Goal: Information Seeking & Learning: Check status

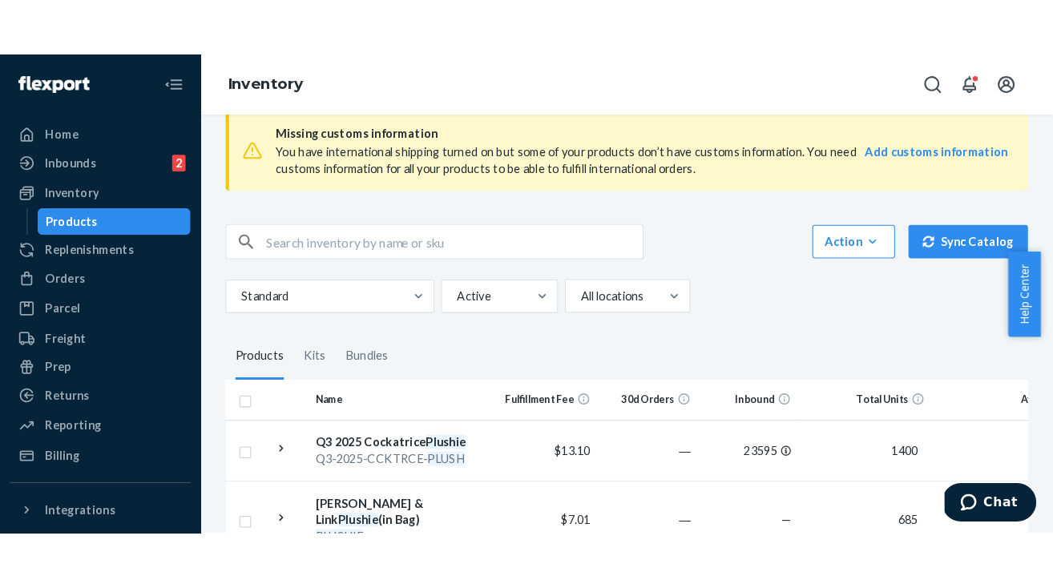
scroll to position [28, 0]
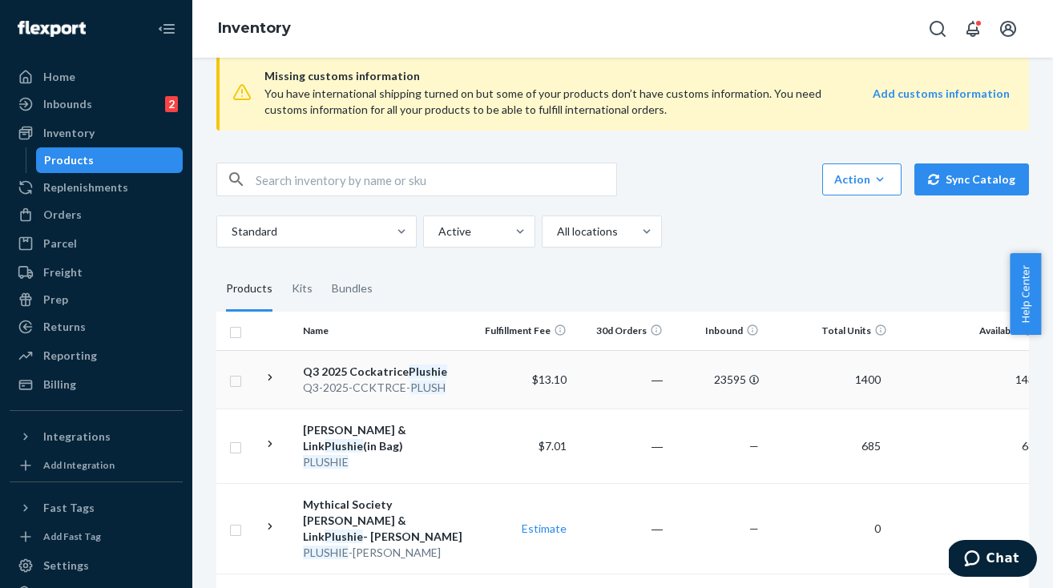
click at [354, 374] on div "Q3 2025 Cockatrice Plushie" at bounding box center [387, 372] width 168 height 16
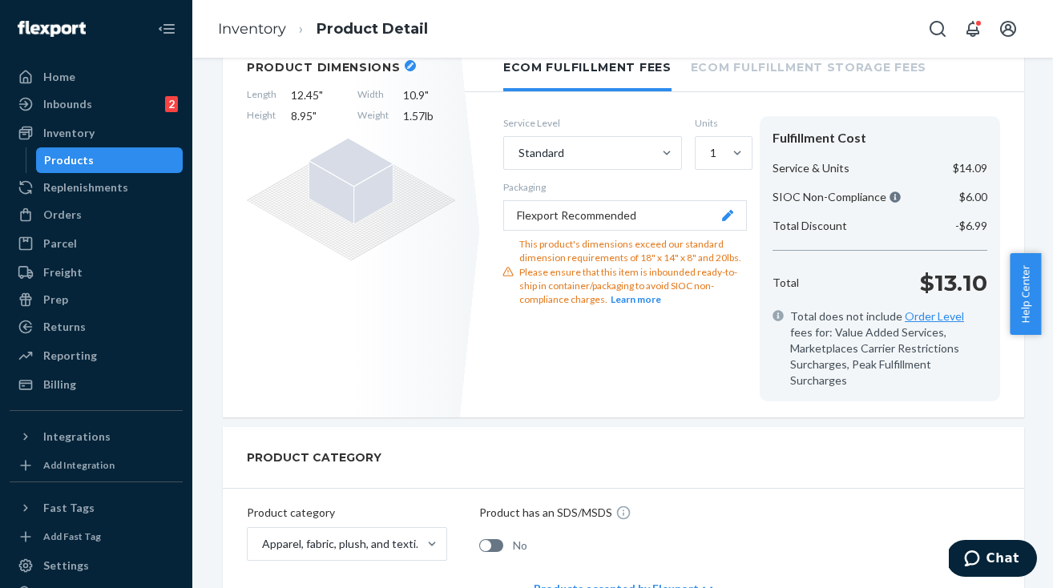
scroll to position [273, 0]
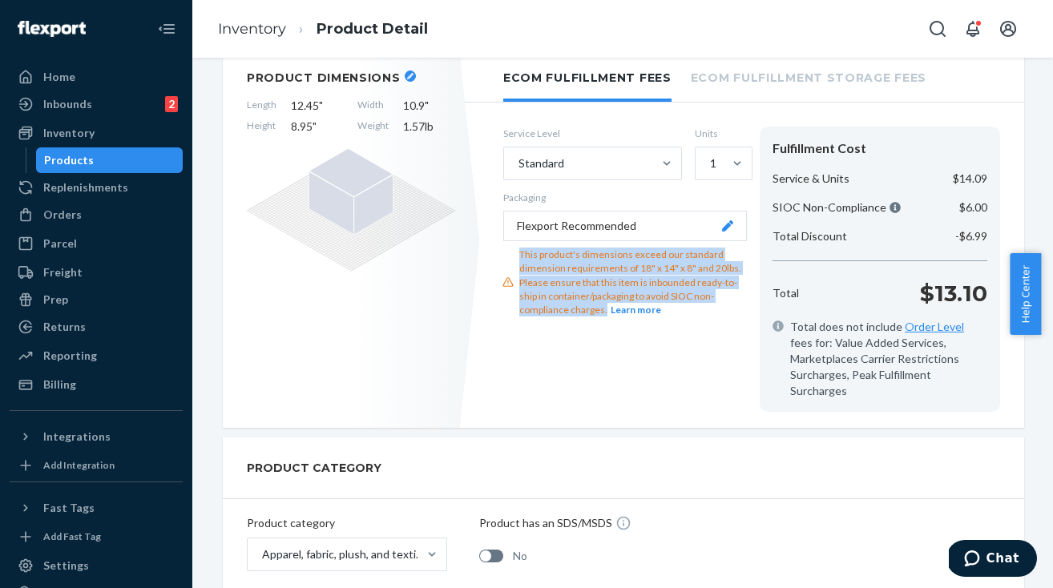
drag, startPoint x: 512, startPoint y: 259, endPoint x: 611, endPoint y: 338, distance: 126.1
click at [611, 317] on div "This product's dimensions exceed our standard dimension requirements of 18" x 1…" at bounding box center [625, 282] width 244 height 69
copy div "This product's dimensions exceed our standard dimension requirements of 18" x 1…"
click at [519, 263] on div "This product's dimensions exceed our standard dimension requirements of 18" x 1…" at bounding box center [633, 282] width 228 height 69
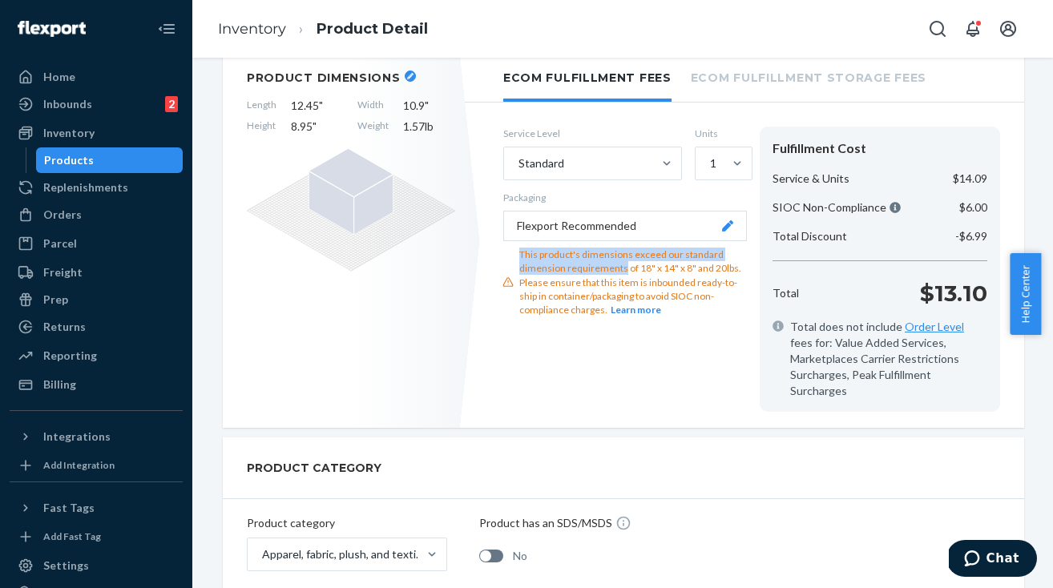
drag, startPoint x: 515, startPoint y: 261, endPoint x: 677, endPoint y: 280, distance: 162.3
click at [677, 280] on div "This product's dimensions exceed our standard dimension requirements of 18" x 1…" at bounding box center [633, 282] width 228 height 69
copy div "This product's dimensions exceed our standard dimension requirements"
click at [87, 159] on div "Products" at bounding box center [69, 160] width 50 height 16
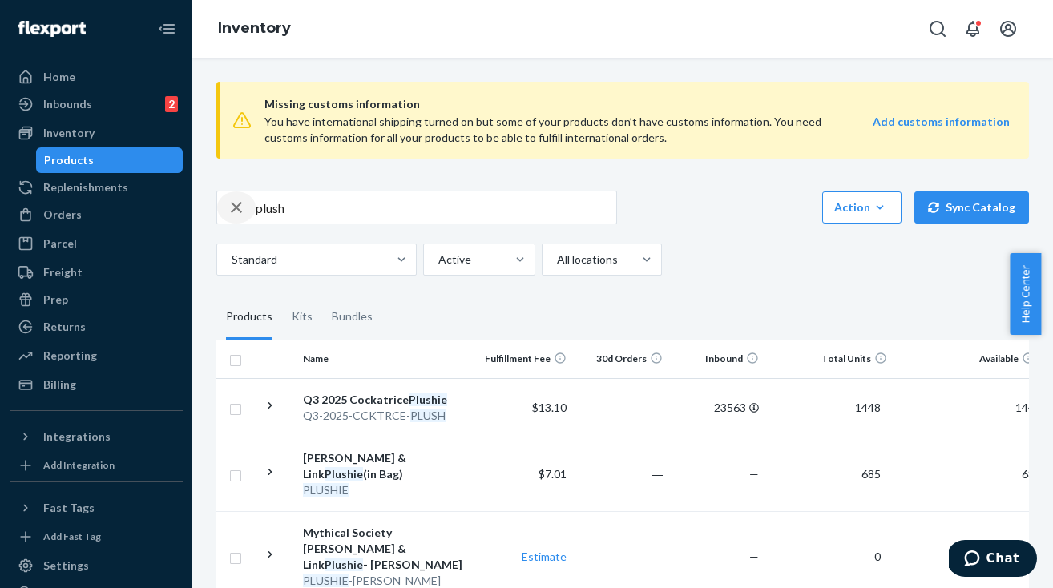
click at [246, 209] on div "button" at bounding box center [236, 208] width 38 height 32
click at [674, 191] on div "Action Create product Create kit or bundle Bulk create products Bulk update pro…" at bounding box center [622, 208] width 813 height 34
click at [725, 266] on div "Standard Active All locations" at bounding box center [616, 260] width 801 height 32
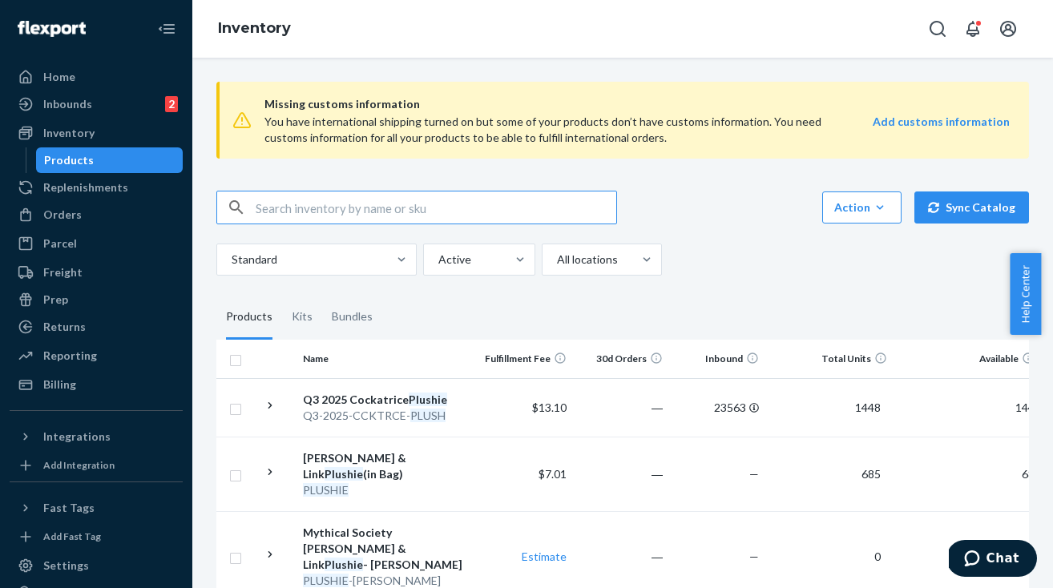
click at [274, 210] on input "text" at bounding box center [436, 208] width 361 height 32
click at [83, 136] on div "Inventory" at bounding box center [68, 133] width 51 height 16
click at [83, 161] on div "Products" at bounding box center [69, 160] width 50 height 16
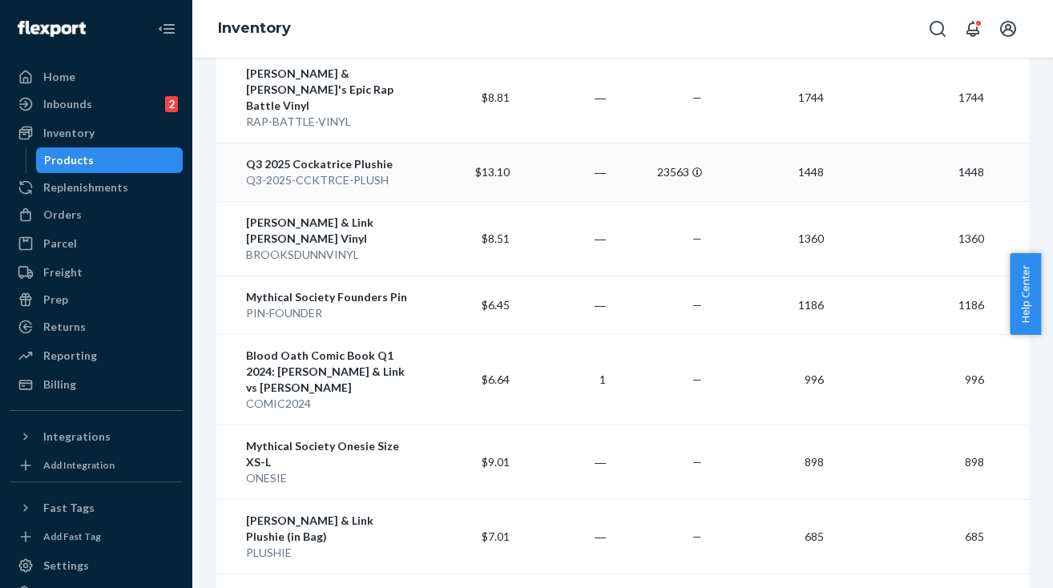
scroll to position [582, 0]
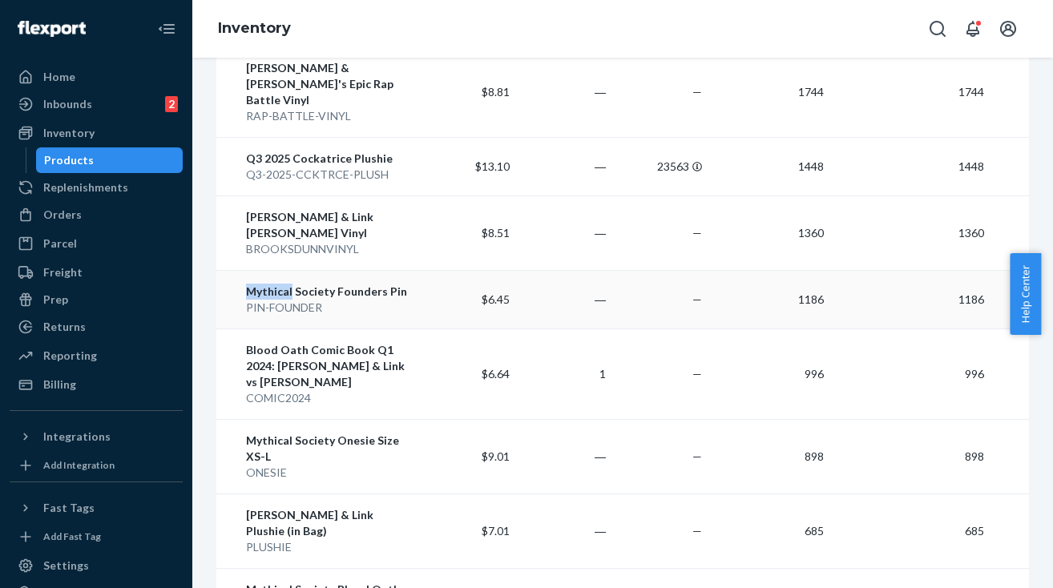
click at [279, 284] on div "Mythical Society Founders Pin" at bounding box center [330, 292] width 168 height 16
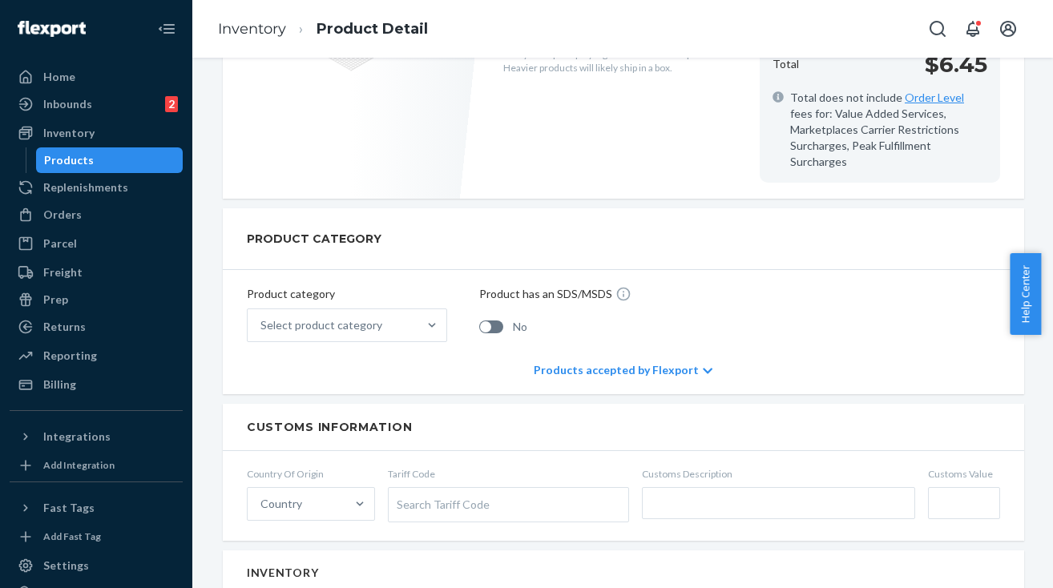
scroll to position [526, 0]
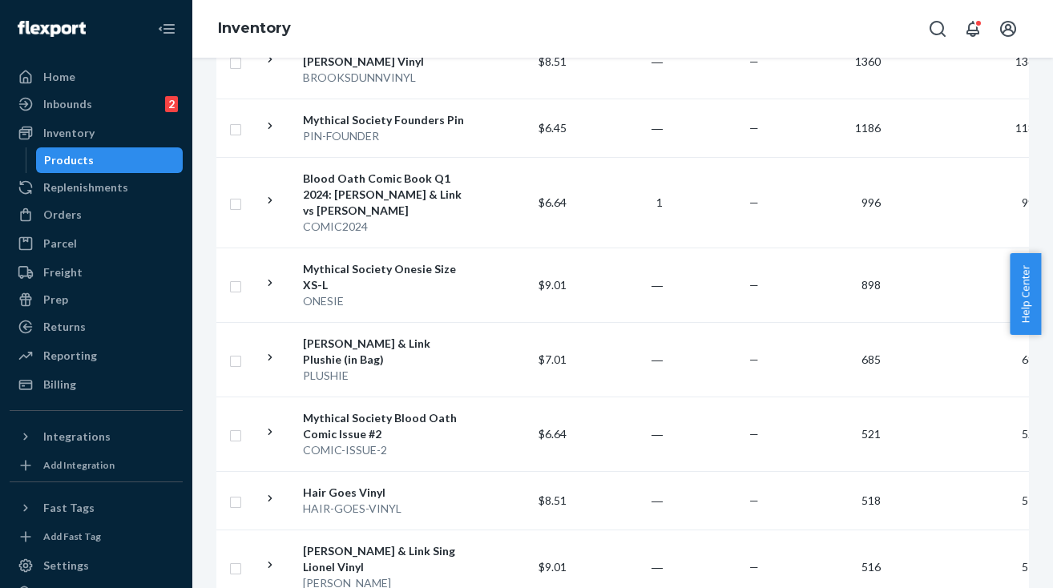
scroll to position [778, 0]
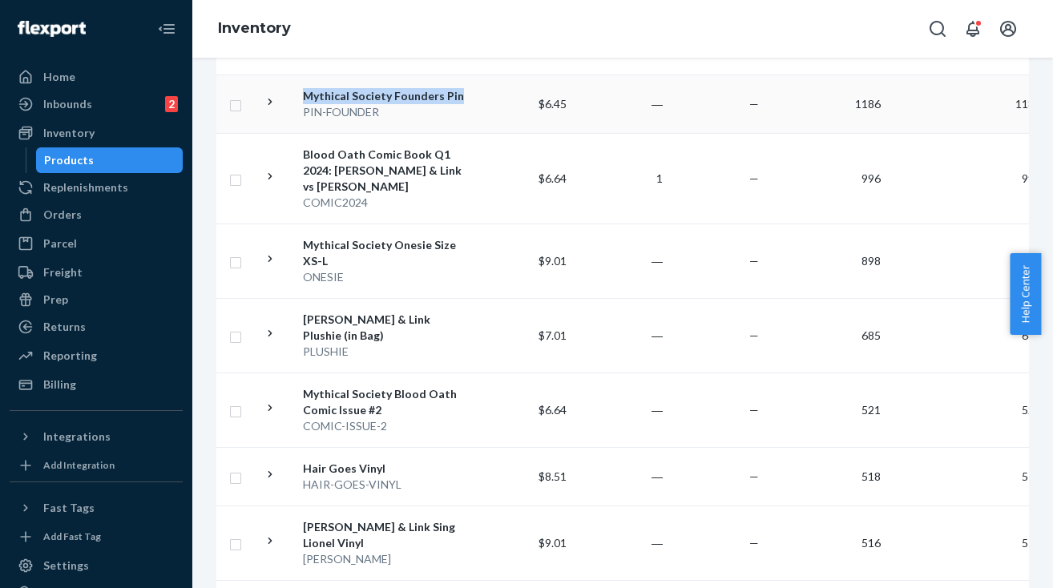
drag, startPoint x: 459, startPoint y: 84, endPoint x: 308, endPoint y: 82, distance: 150.7
click at [308, 88] on div "Mythical Society Founders Pin" at bounding box center [387, 96] width 168 height 16
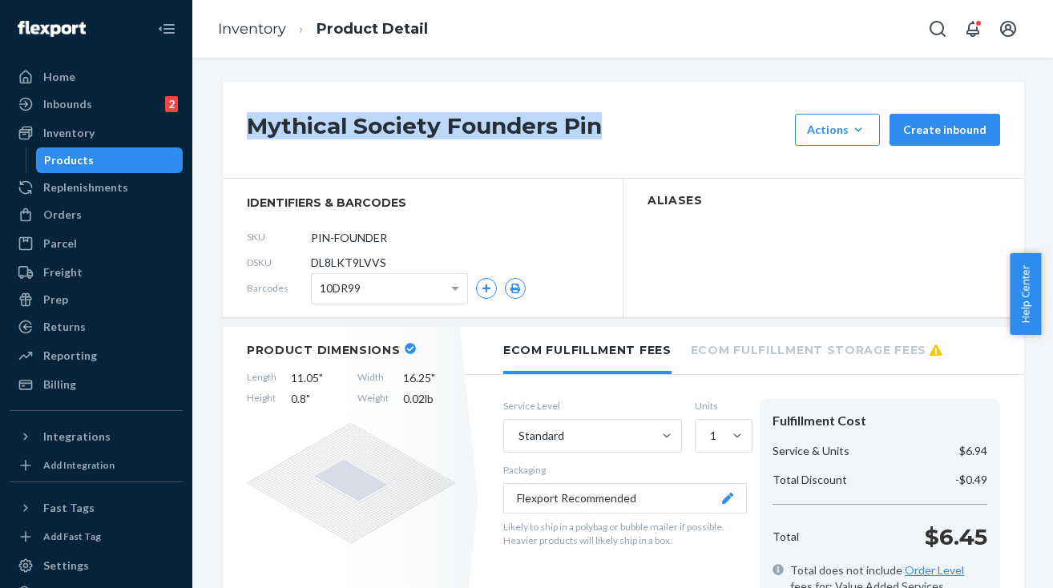
drag, startPoint x: 245, startPoint y: 120, endPoint x: 593, endPoint y: 130, distance: 348.1
click at [593, 130] on h1 "Mythical Society Founders Pin" at bounding box center [517, 130] width 540 height 32
copy h1 "Mythical Society Founders Pin"
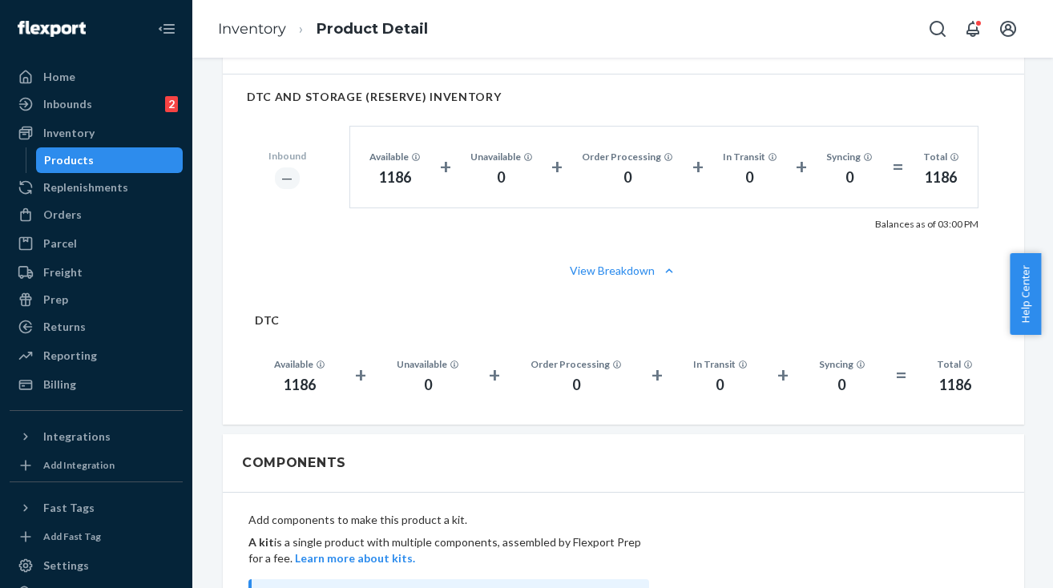
scroll to position [976, 0]
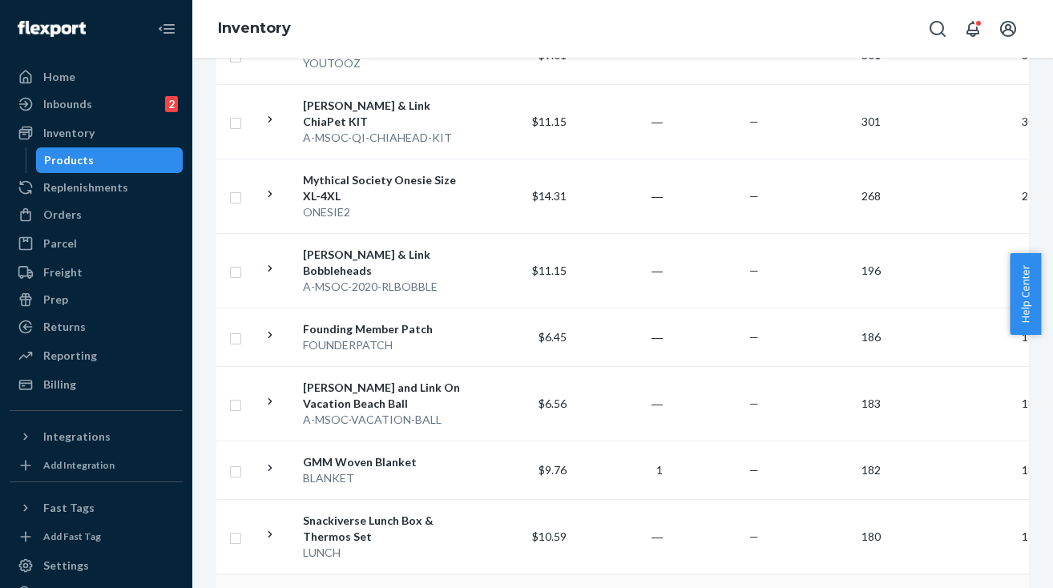
scroll to position [1519, 0]
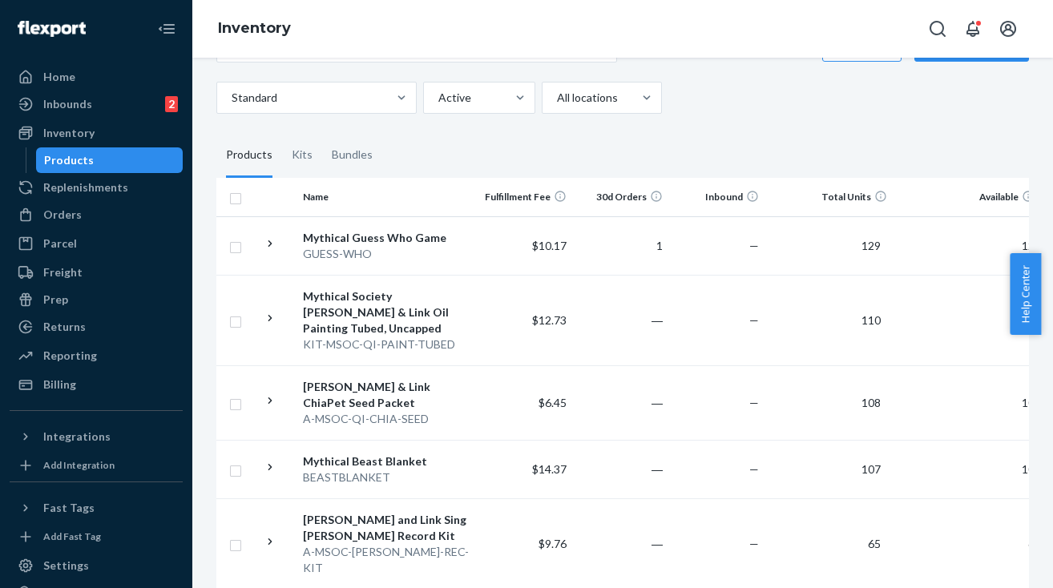
scroll to position [218, 0]
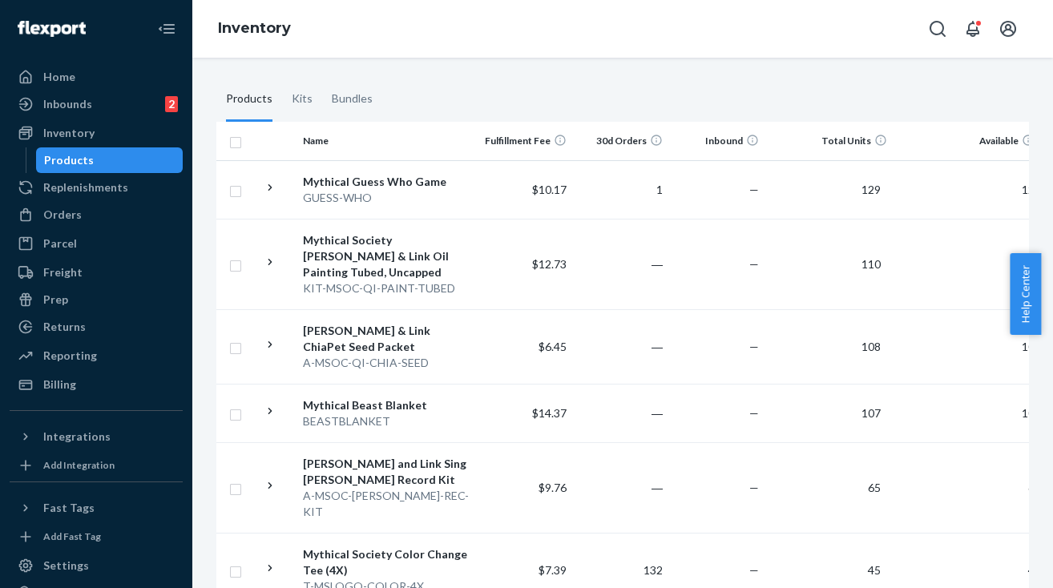
click at [531, 91] on fieldset "Products Kits Bundles" at bounding box center [622, 99] width 813 height 45
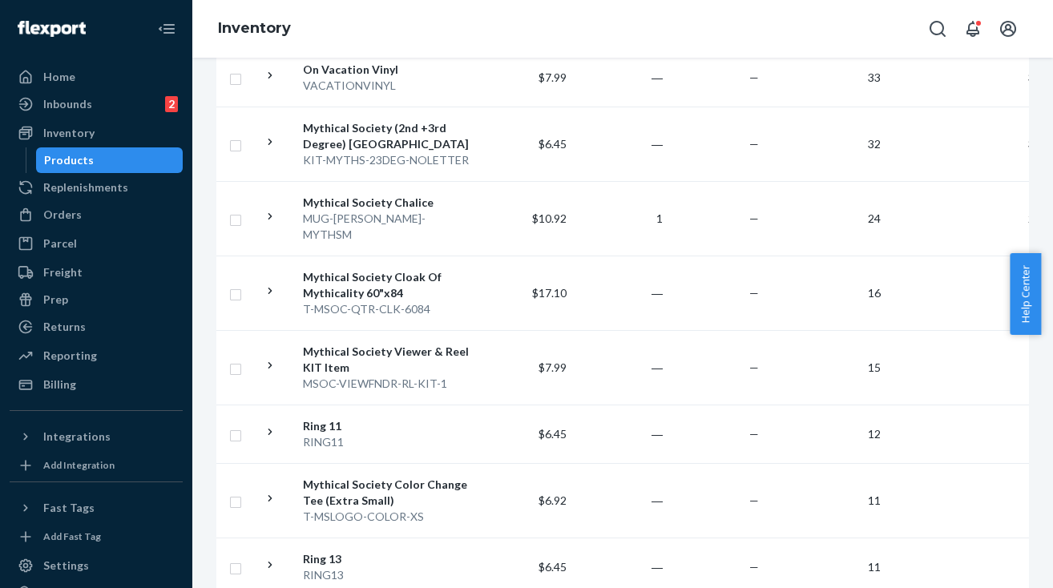
scroll to position [778, 0]
click at [269, 212] on icon at bounding box center [271, 215] width 4 height 6
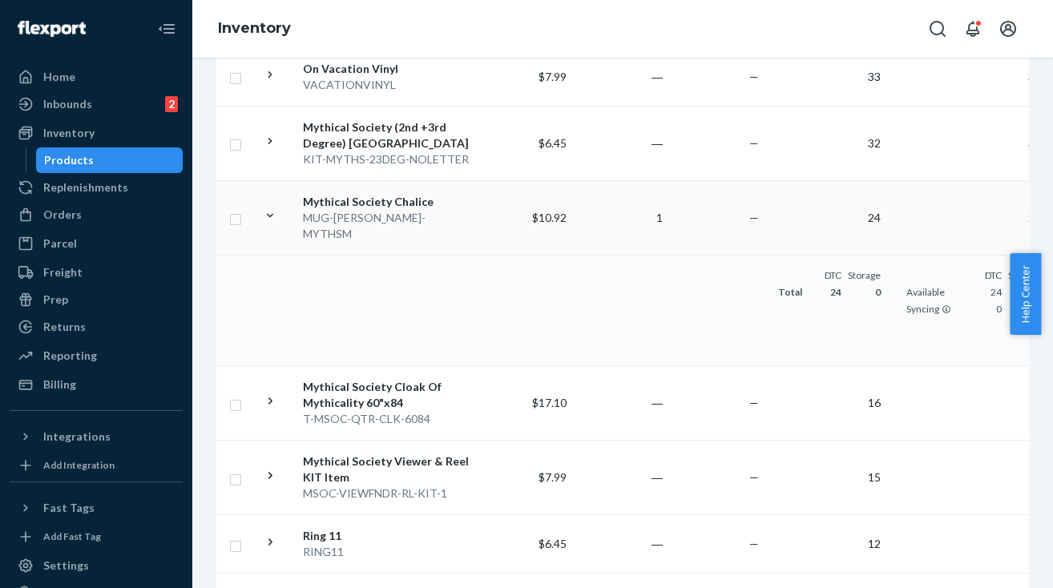
click at [269, 214] on icon at bounding box center [270, 216] width 6 height 4
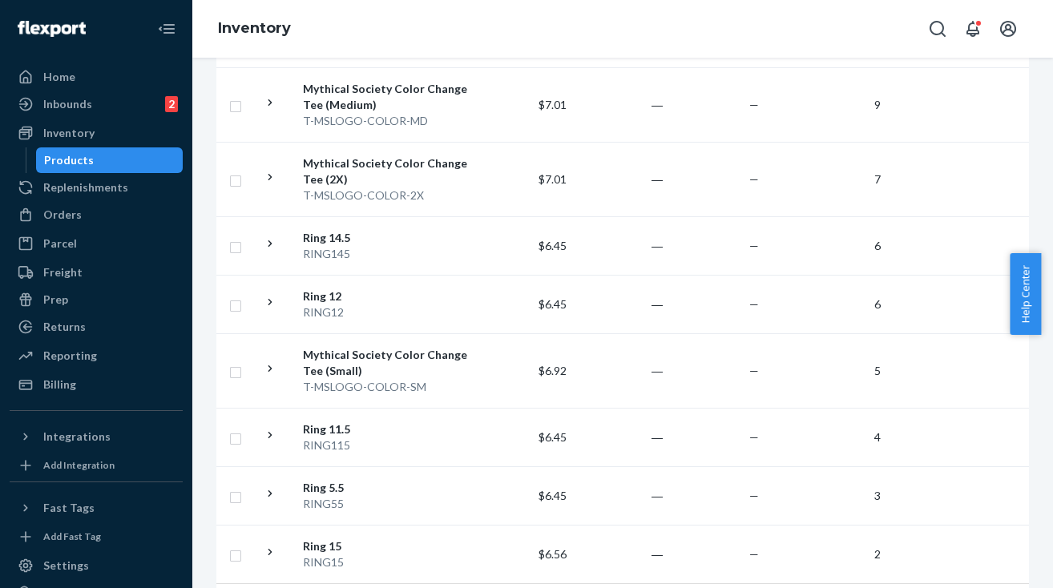
scroll to position [1535, 0]
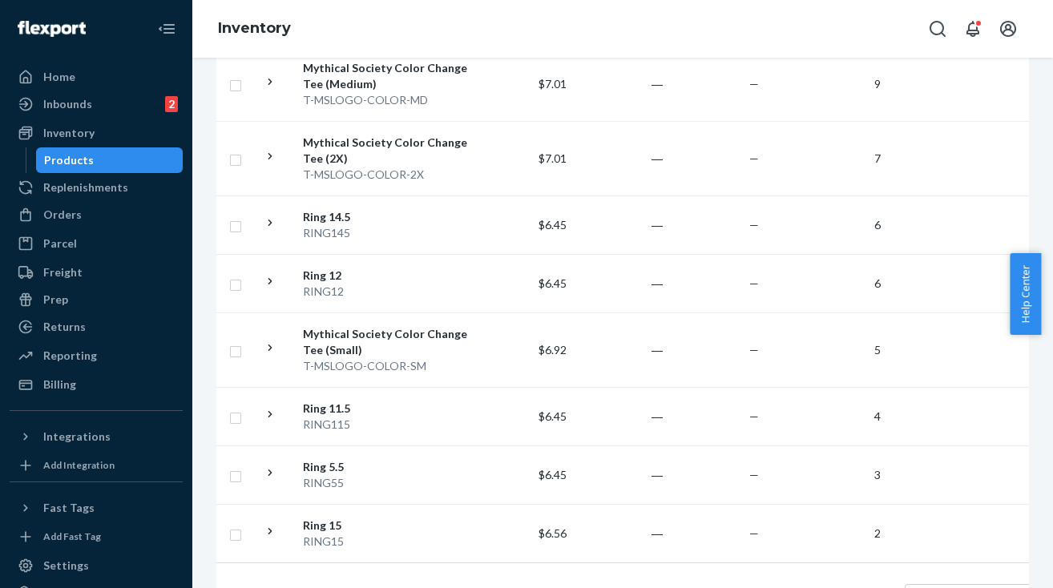
click at [653, 588] on link "3" at bounding box center [654, 599] width 13 height 14
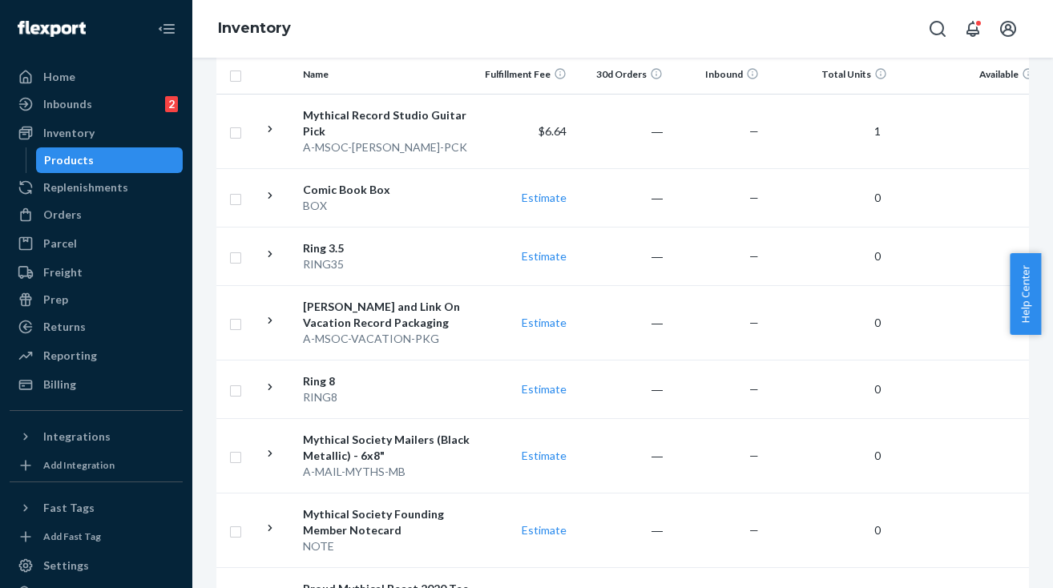
scroll to position [326, 0]
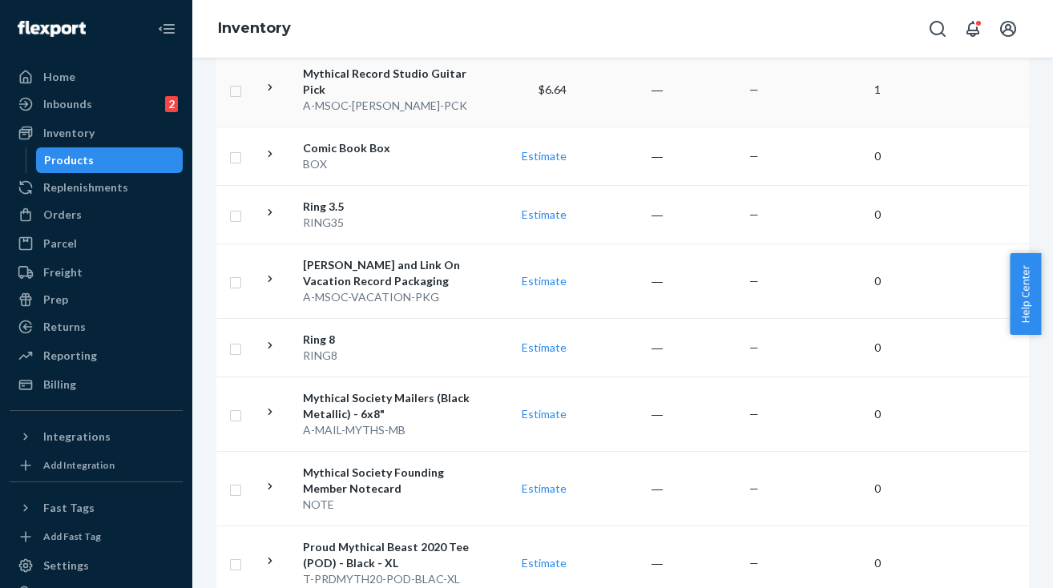
click at [269, 90] on icon at bounding box center [270, 87] width 15 height 15
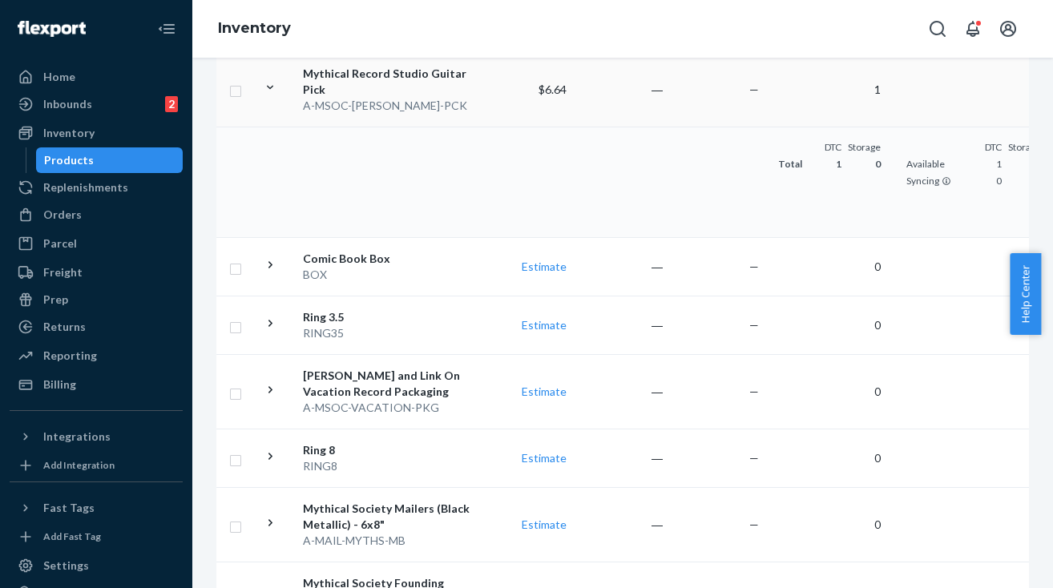
click at [269, 90] on icon at bounding box center [270, 87] width 15 height 15
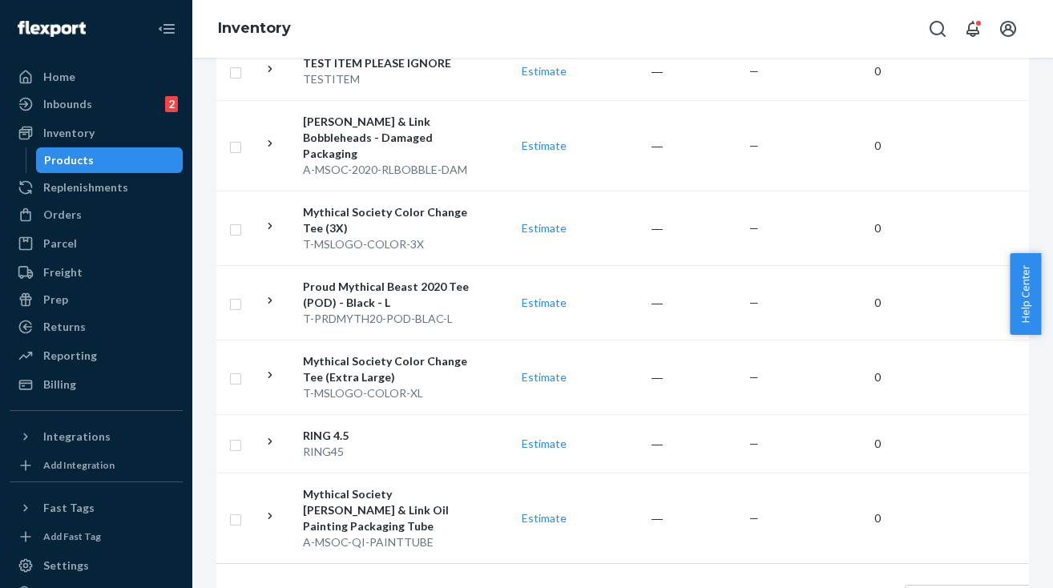
scroll to position [1567, 0]
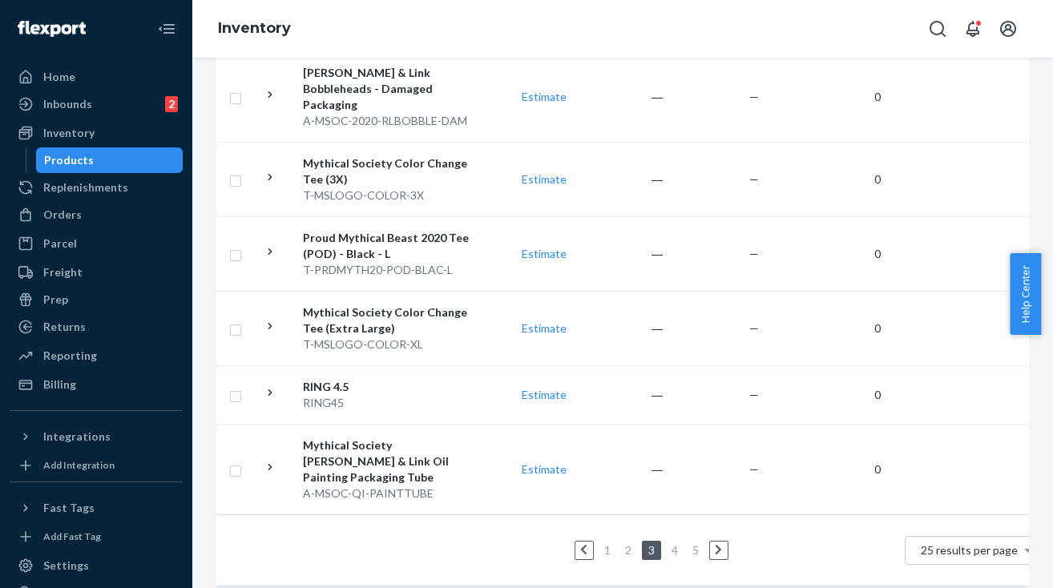
click at [674, 544] on link "4" at bounding box center [675, 551] width 13 height 14
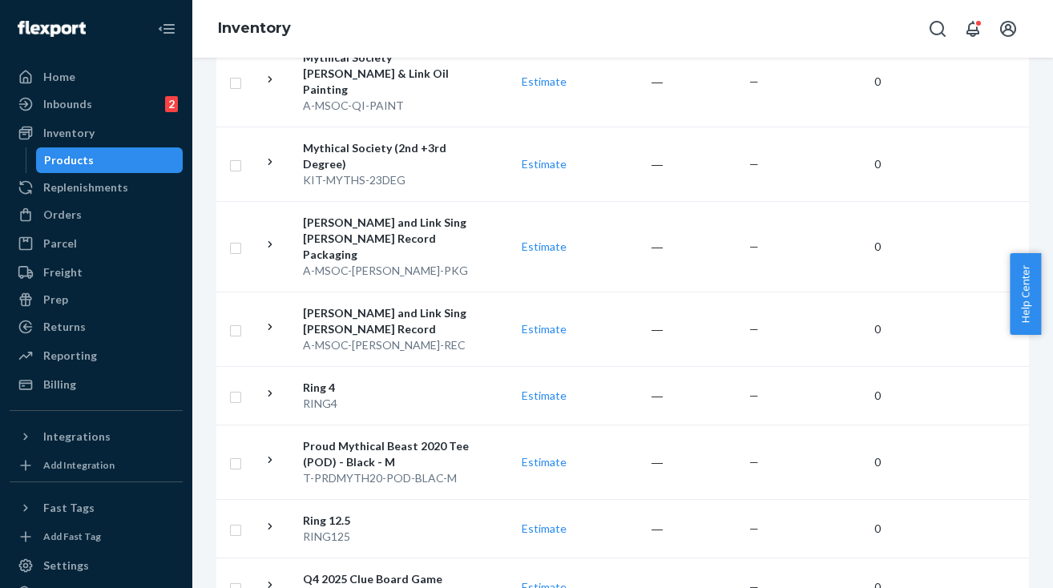
scroll to position [1535, 0]
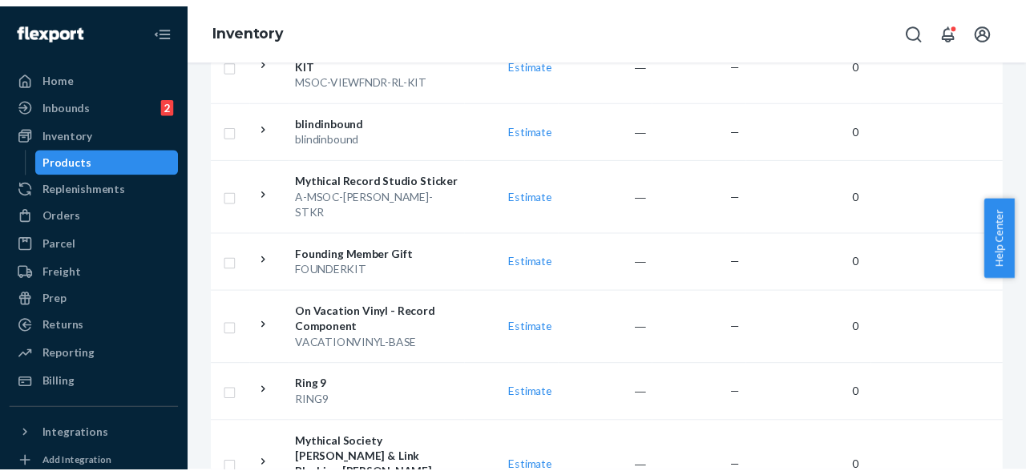
scroll to position [896, 0]
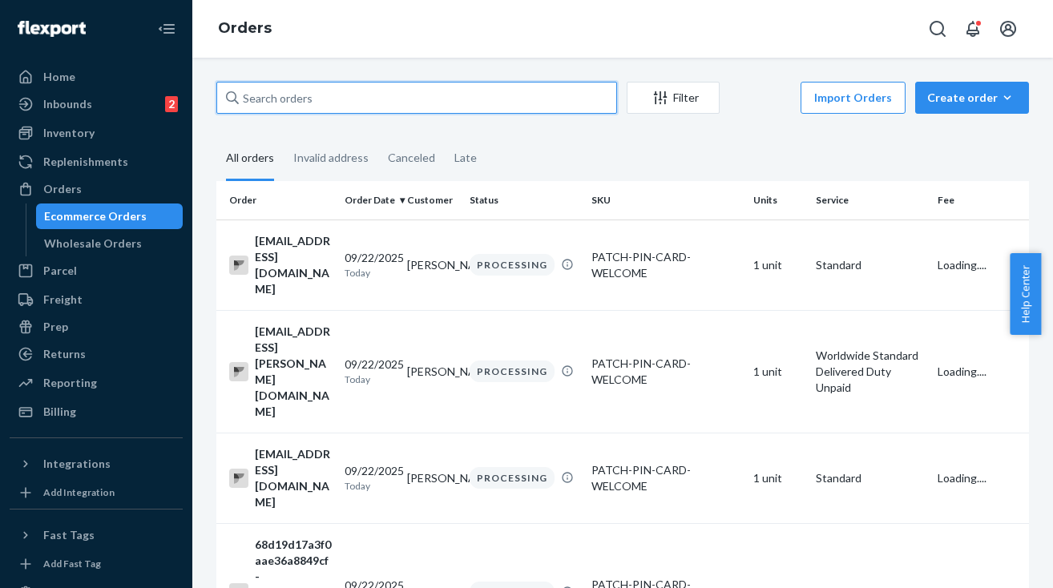
click at [356, 103] on input "text" at bounding box center [416, 98] width 401 height 32
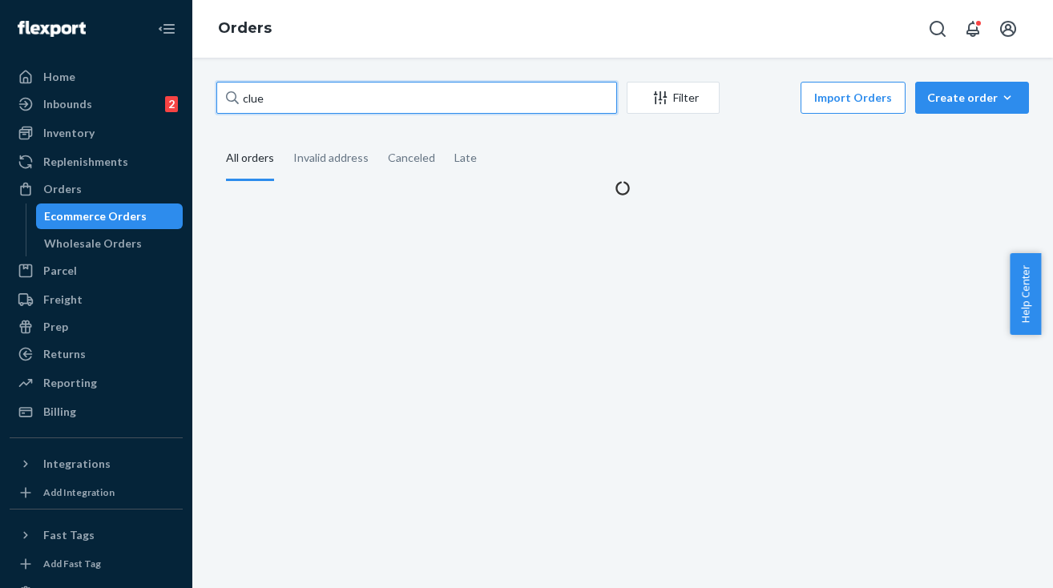
type input "clue"
